Goal: Information Seeking & Learning: Find specific fact

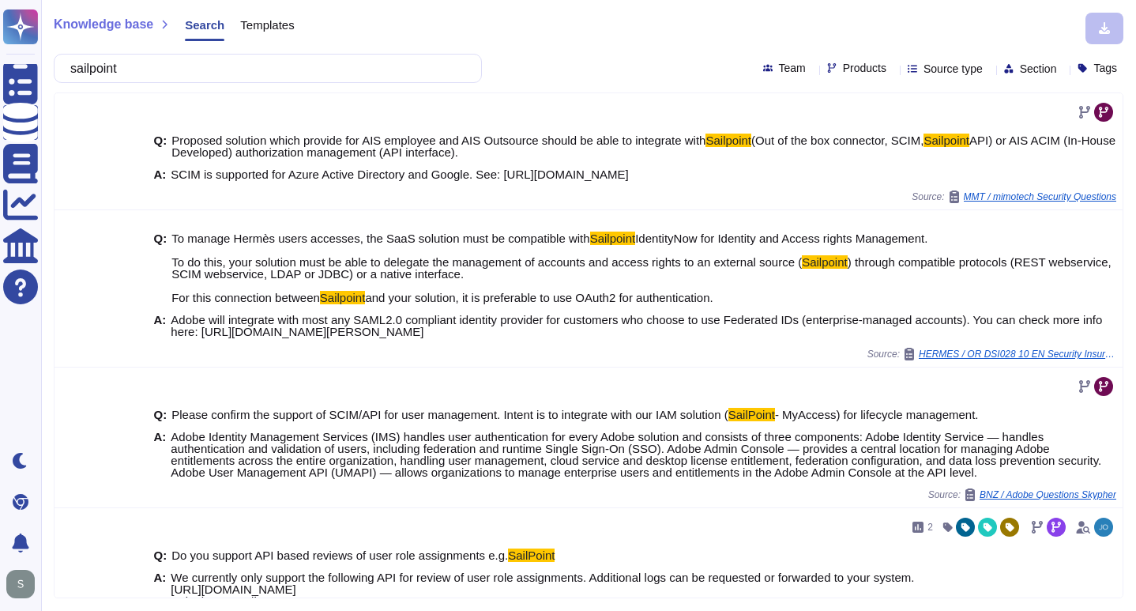
scroll to position [661, 0]
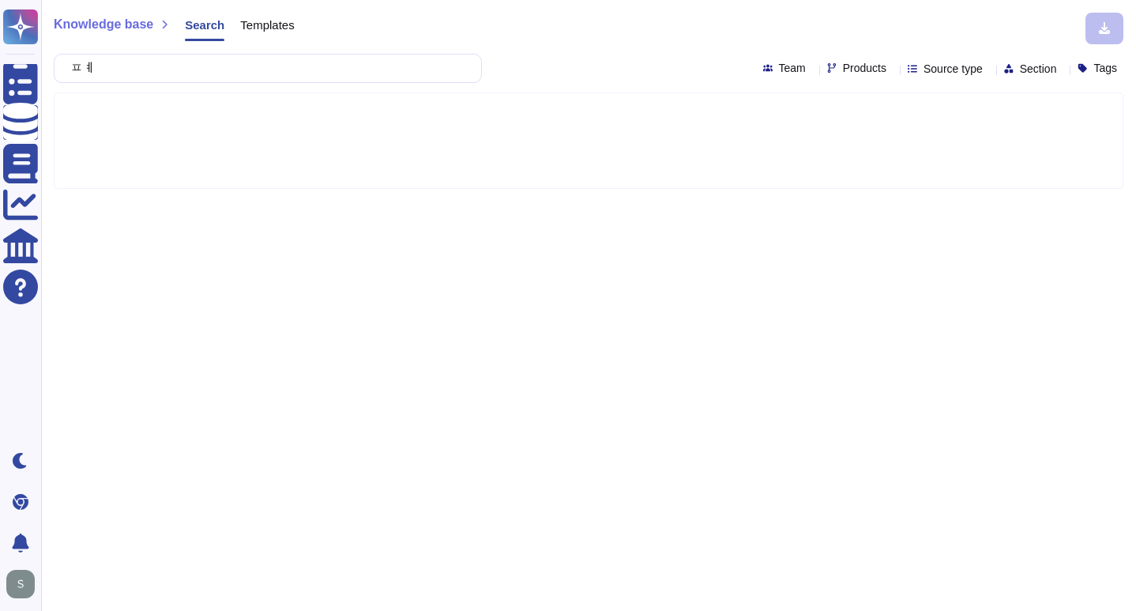
type input "ㅍ"
type input "VP"
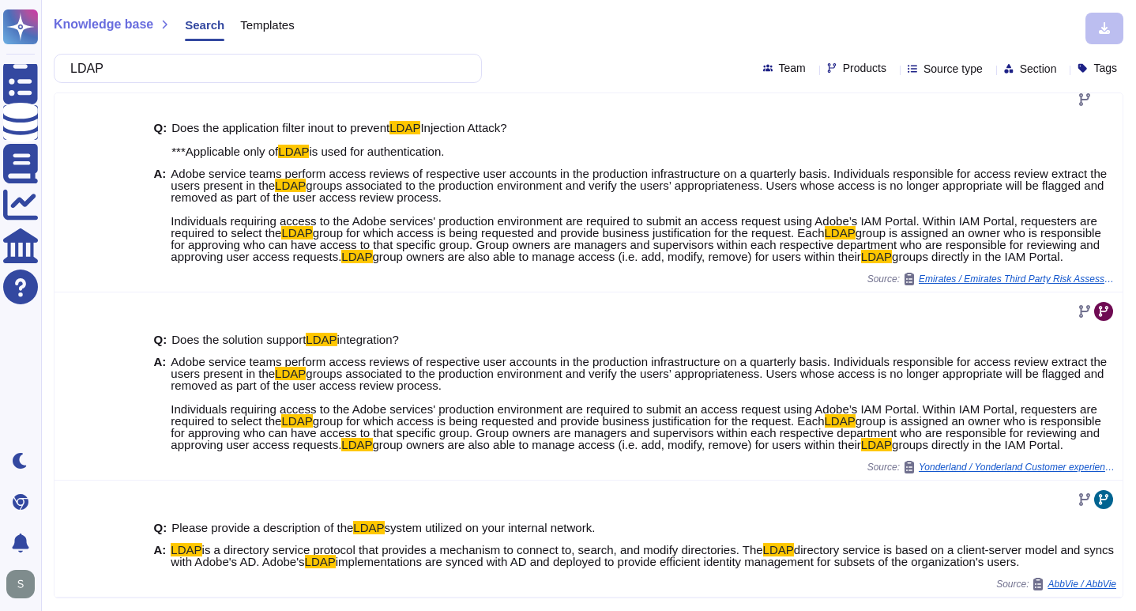
scroll to position [781, 0]
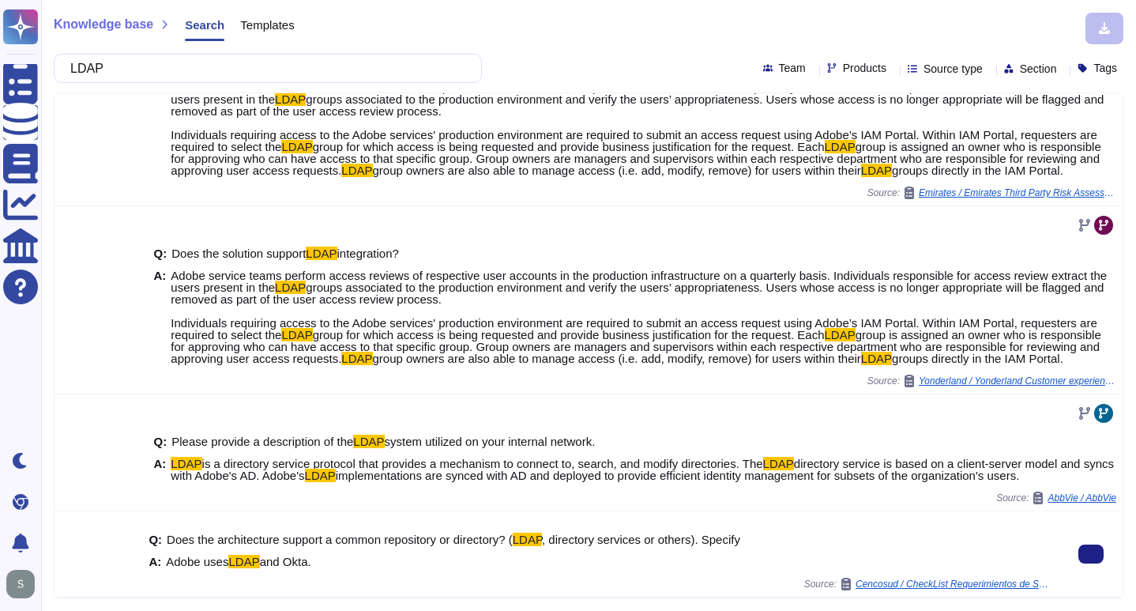
type input "LDAP"
drag, startPoint x: 226, startPoint y: 535, endPoint x: 546, endPoint y: 555, distance: 320.6
click at [546, 541] on span "Does the architecture support a common repository or directory? ( LDAP , direct…" at bounding box center [454, 539] width 574 height 12
click at [536, 566] on div "A: Adobe uses LDAP and Okta." at bounding box center [601, 561] width 905 height 12
drag, startPoint x: 318, startPoint y: 562, endPoint x: 218, endPoint y: 559, distance: 100.4
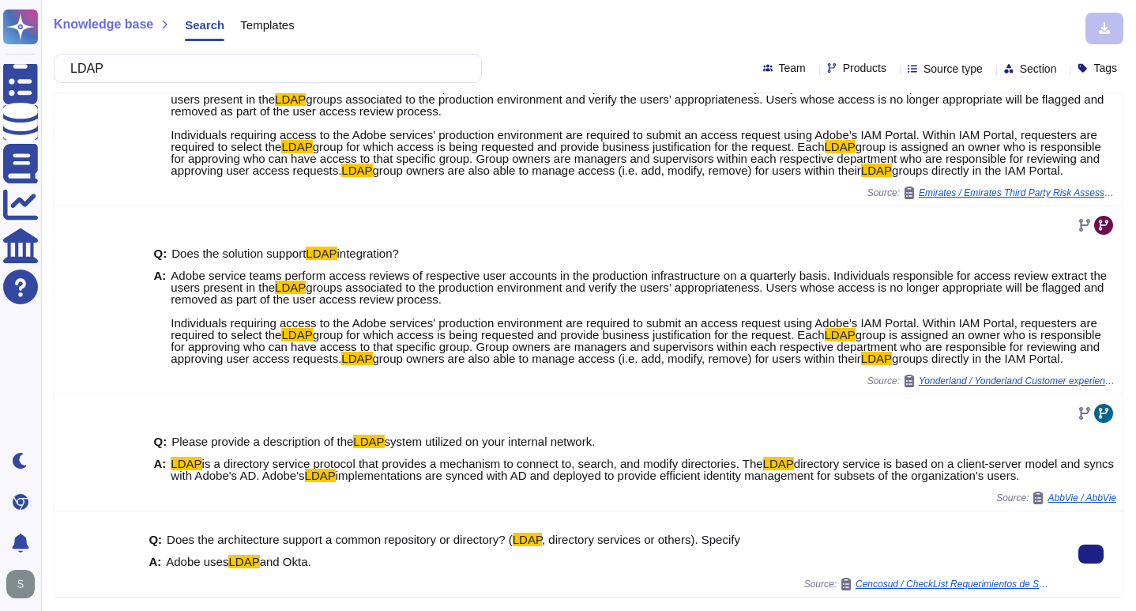
click at [218, 559] on div "A: Adobe uses LDAP and Okta." at bounding box center [601, 561] width 905 height 12
click at [407, 565] on div "A: Adobe uses LDAP and Okta." at bounding box center [601, 561] width 905 height 12
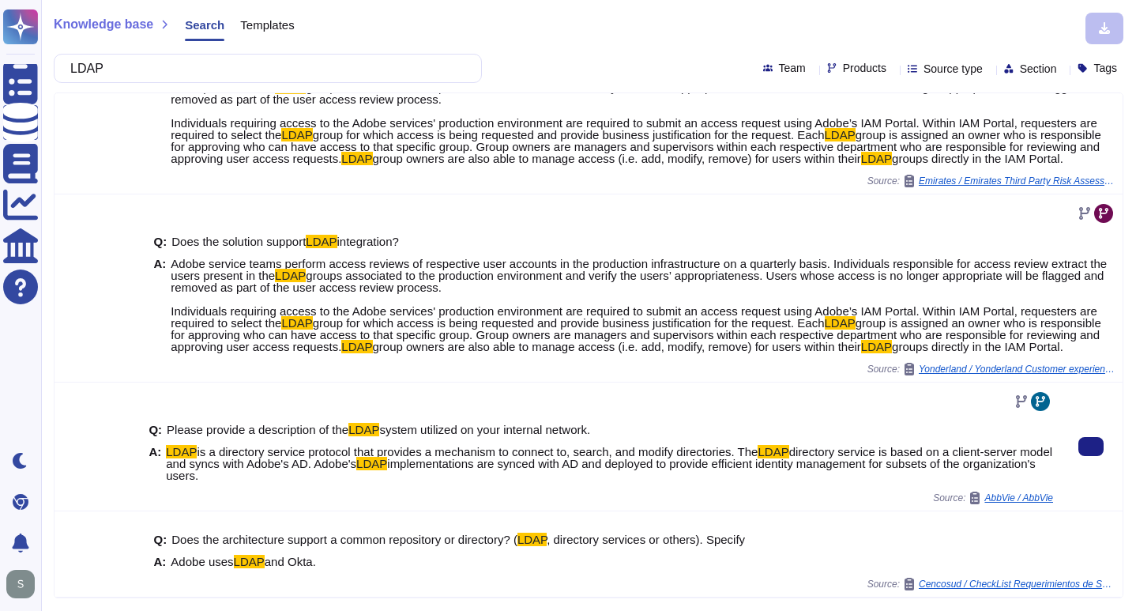
click at [270, 465] on span "directory service is based on a client-server model and syncs with Adobe's AD. …" at bounding box center [609, 457] width 886 height 25
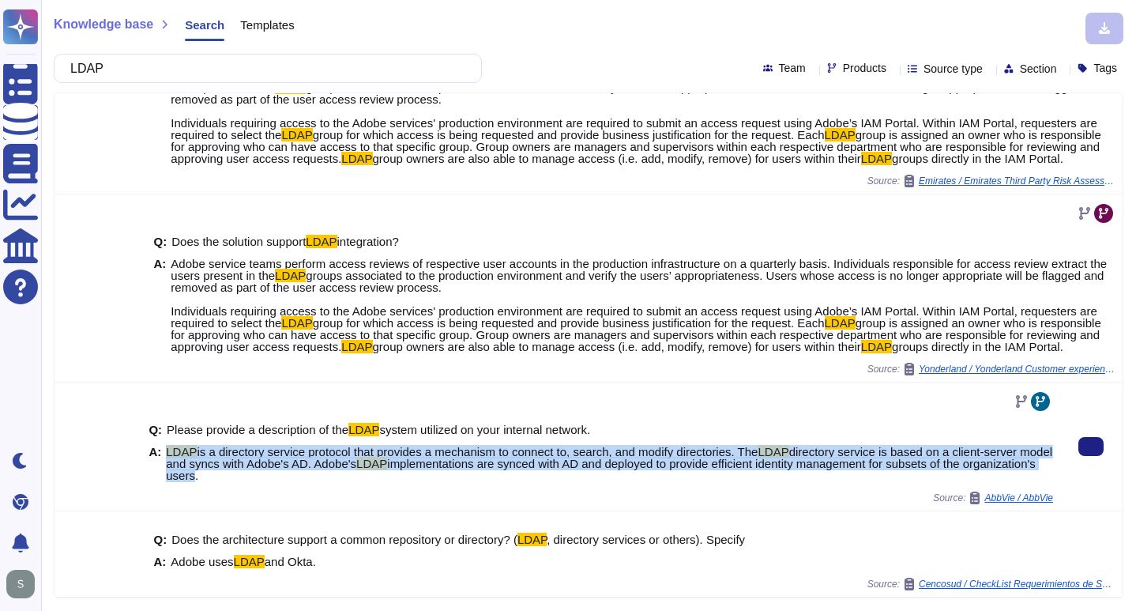
drag, startPoint x: 167, startPoint y: 448, endPoint x: 303, endPoint y: 476, distance: 138.7
click at [303, 476] on span "LDAP is a directory service protocol that provides a mechanism to connect to, s…" at bounding box center [609, 464] width 887 height 36
copy span "LDAP is a directory service protocol that provides a mechanism to connect to, s…"
